Goal: Task Accomplishment & Management: Complete application form

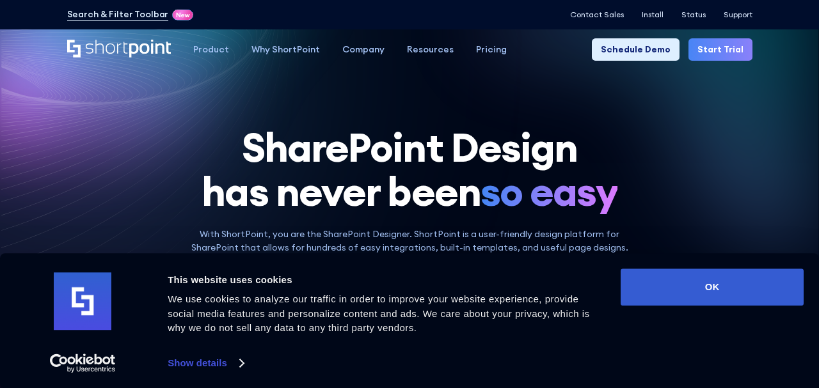
click at [709, 52] on link "Start Trial" at bounding box center [720, 49] width 64 height 22
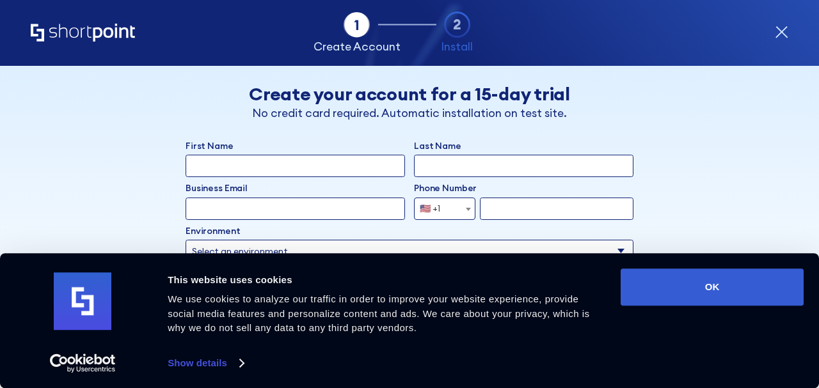
click at [236, 161] on input "First Name" at bounding box center [294, 166] width 219 height 22
type input "Nataliia"
type input "Kovalisko"
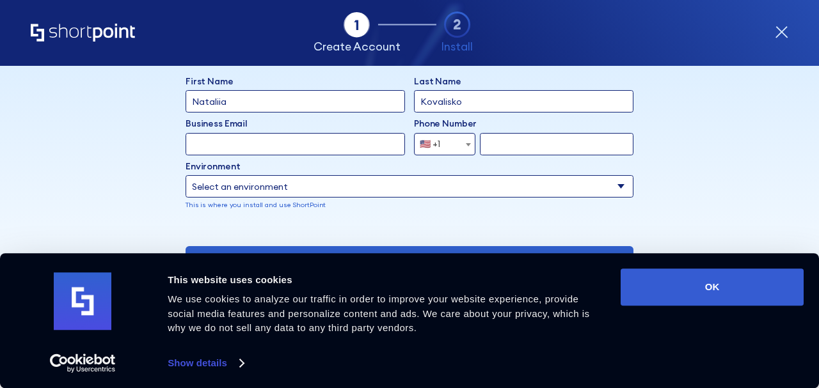
scroll to position [77, 0]
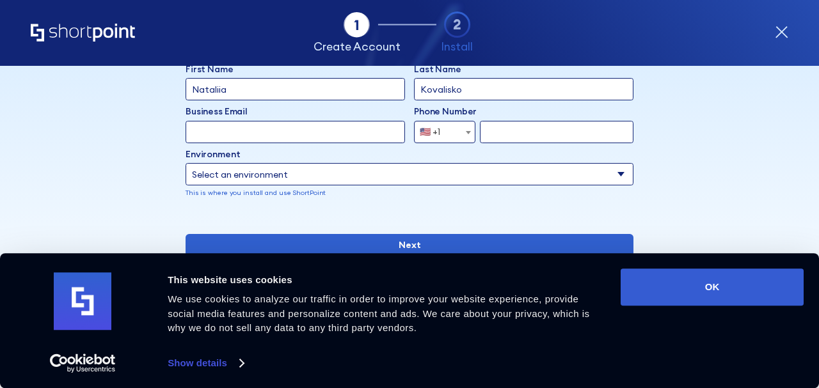
click at [301, 135] on input "Business Email" at bounding box center [294, 132] width 219 height 22
click at [222, 134] on input "[PERSON_NAME][EMAIL_ADDRESS][DOMAIN_NAME]" at bounding box center [294, 132] width 219 height 22
type input "[EMAIL_ADDRESS][DOMAIN_NAME]"
click at [464, 130] on span "form" at bounding box center [468, 132] width 13 height 22
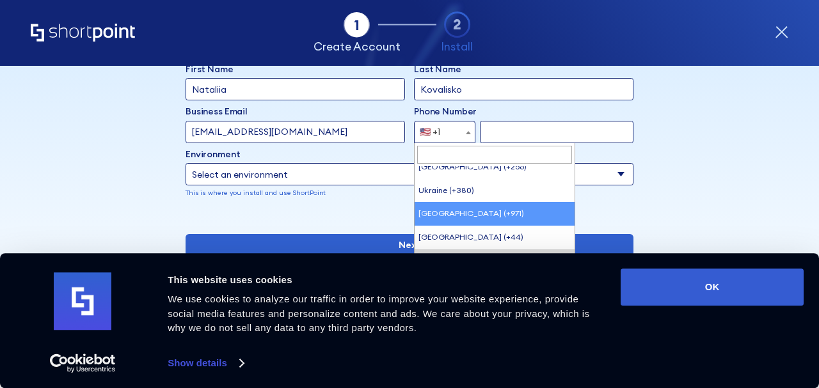
scroll to position [5169, 0]
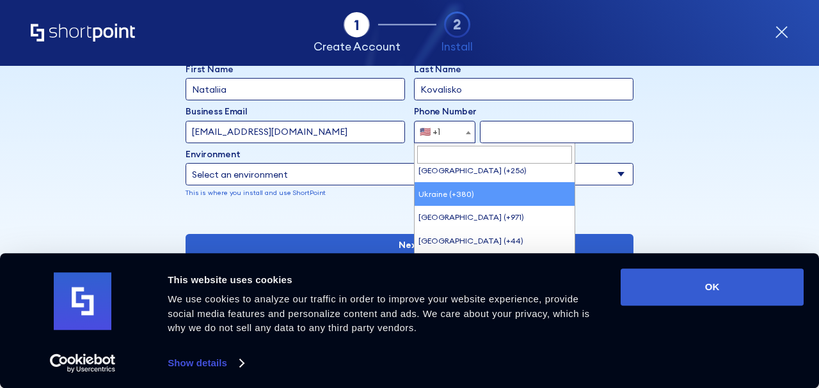
select select "+380"
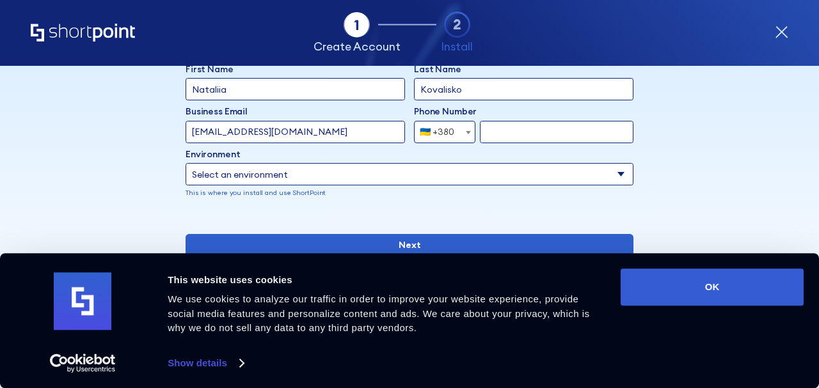
click at [506, 141] on input "form" at bounding box center [556, 132] width 153 height 22
type input "968424540"
click at [273, 178] on select "Select an environment Microsoft 365 SharePoint Online SharePoint 2019 (On-Premi…" at bounding box center [409, 174] width 448 height 22
select select "Microsoft 365"
click at [185, 163] on select "Select an environment Microsoft 365 SharePoint Online SharePoint 2019 (On-Premi…" at bounding box center [409, 174] width 448 height 22
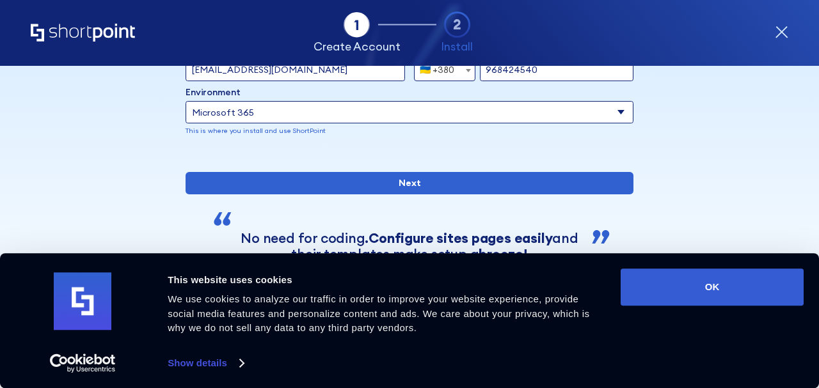
scroll to position [129, 0]
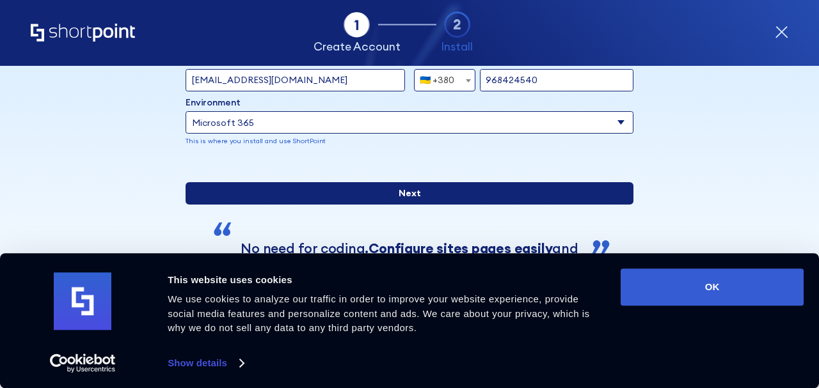
click at [404, 205] on input "Next" at bounding box center [409, 193] width 448 height 22
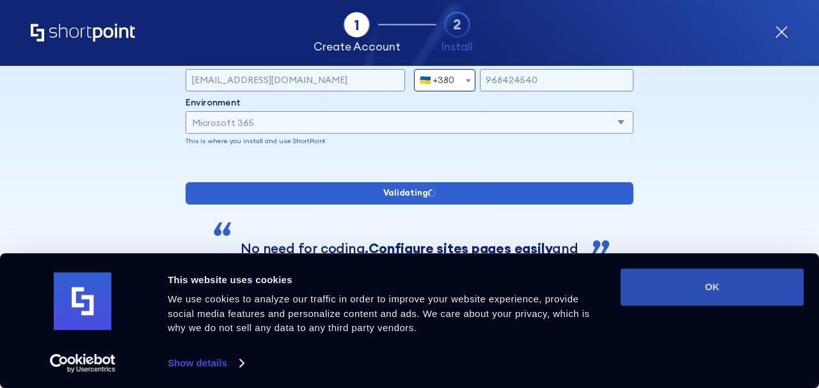
click at [719, 281] on button "OK" at bounding box center [711, 287] width 183 height 37
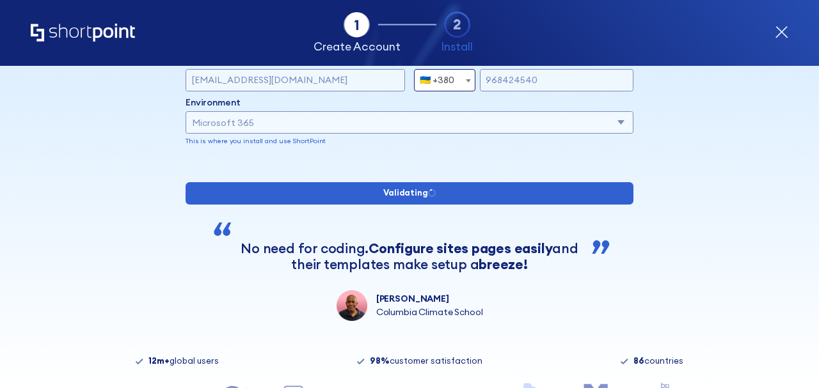
scroll to position [0, 0]
